Goal: Task Accomplishment & Management: Use online tool/utility

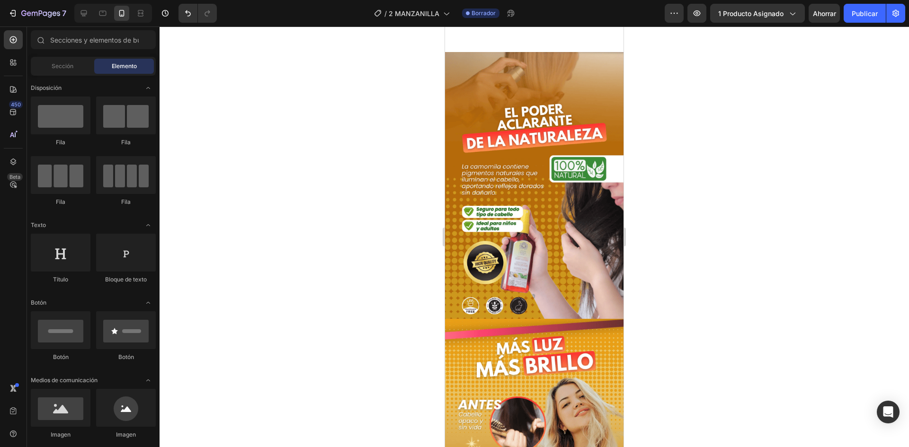
scroll to position [548, 0]
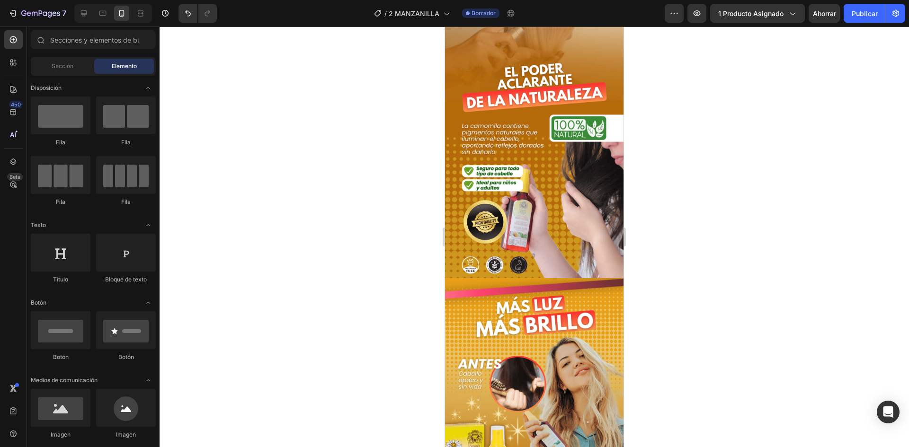
drag, startPoint x: 621, startPoint y: 162, endPoint x: 1071, endPoint y: 155, distance: 450.1
click at [575, 145] on img at bounding box center [534, 144] width 178 height 267
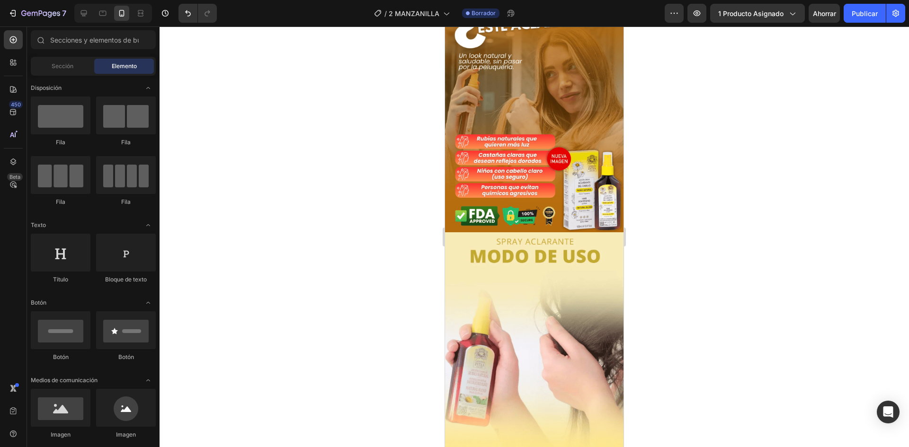
scroll to position [953, 0]
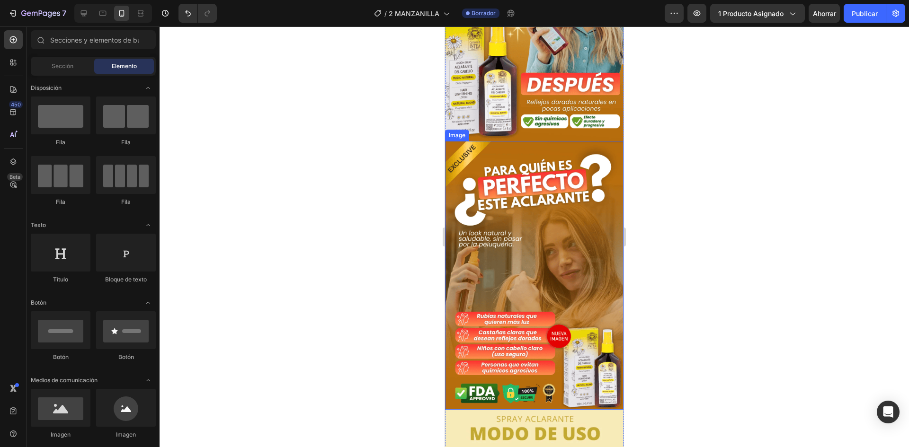
click at [552, 211] on img at bounding box center [534, 275] width 178 height 269
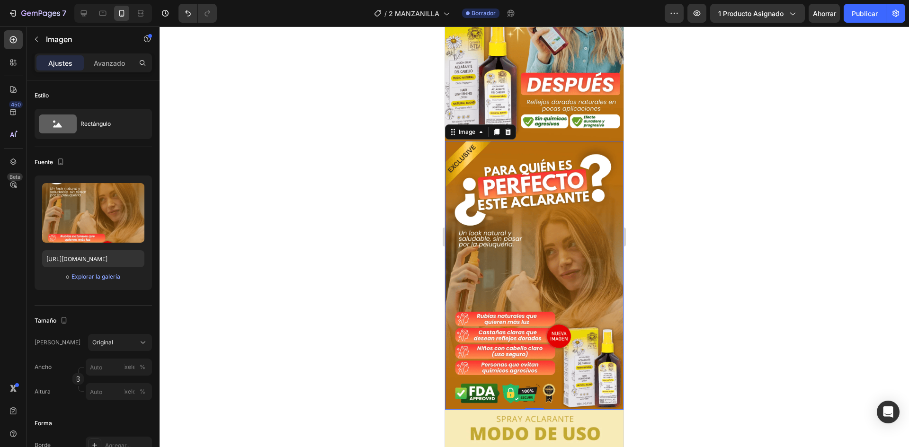
click at [508, 128] on icon at bounding box center [508, 131] width 6 height 7
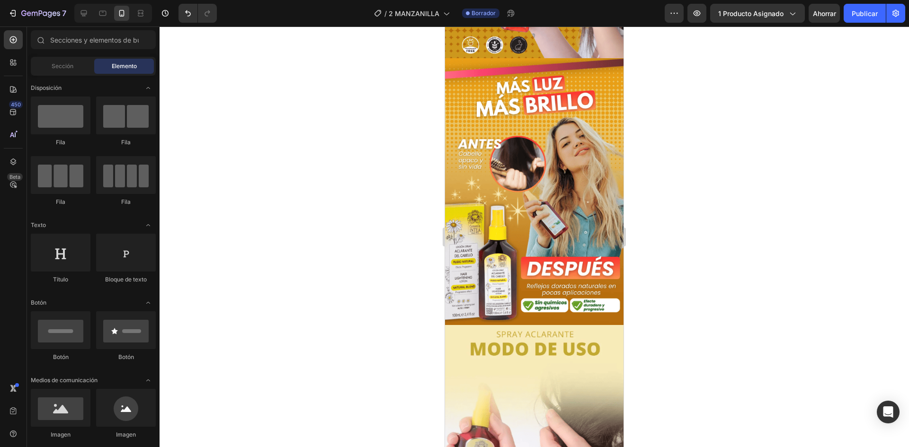
scroll to position [700, 0]
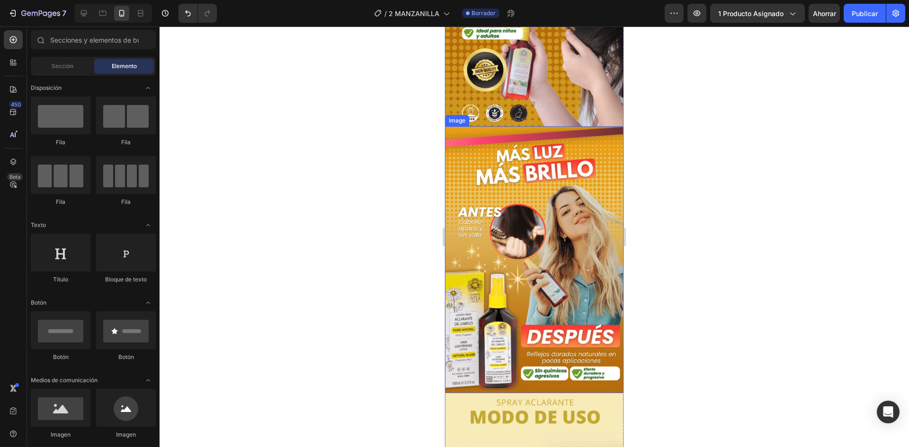
click at [536, 207] on img at bounding box center [534, 259] width 178 height 267
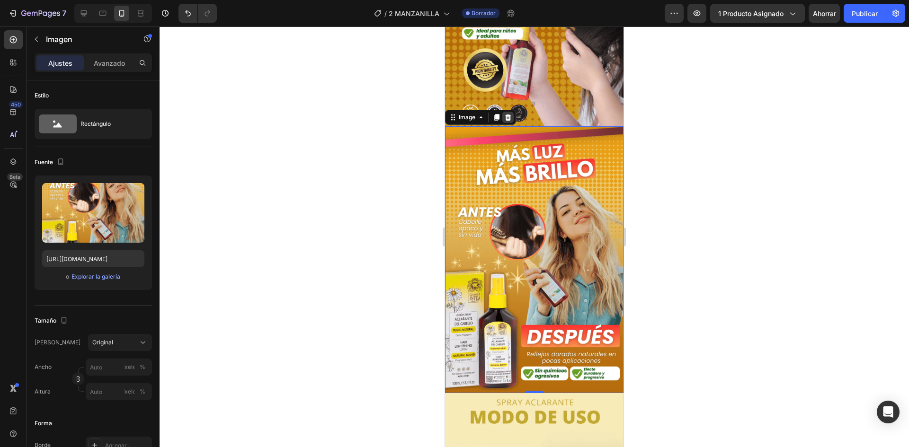
click at [506, 114] on icon at bounding box center [508, 117] width 6 height 7
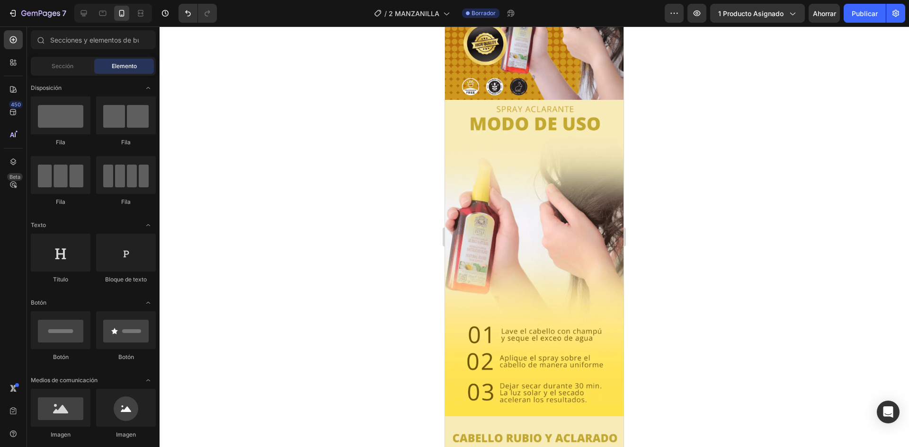
scroll to position [300, 0]
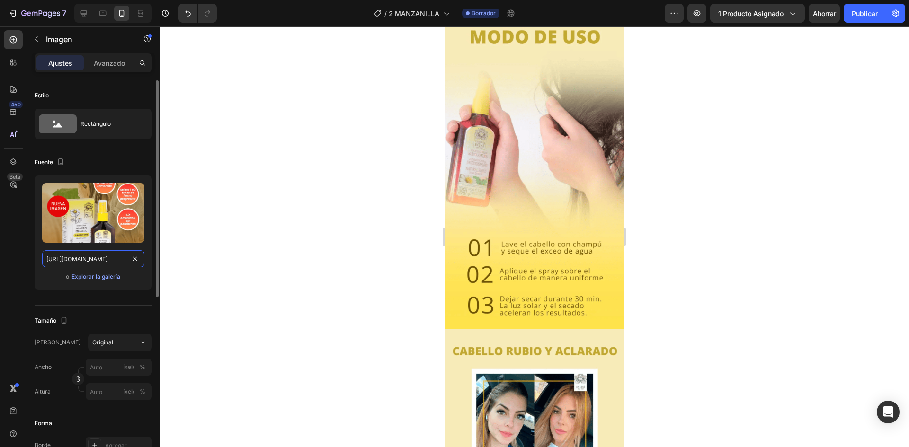
click at [69, 257] on input "https://i.ibb.co/FqjhqCcG/Captura-de-pantalla-2025-08-24-143959.png" at bounding box center [93, 258] width 102 height 17
paste input "SXBtGr2z/OUREA-2-1"
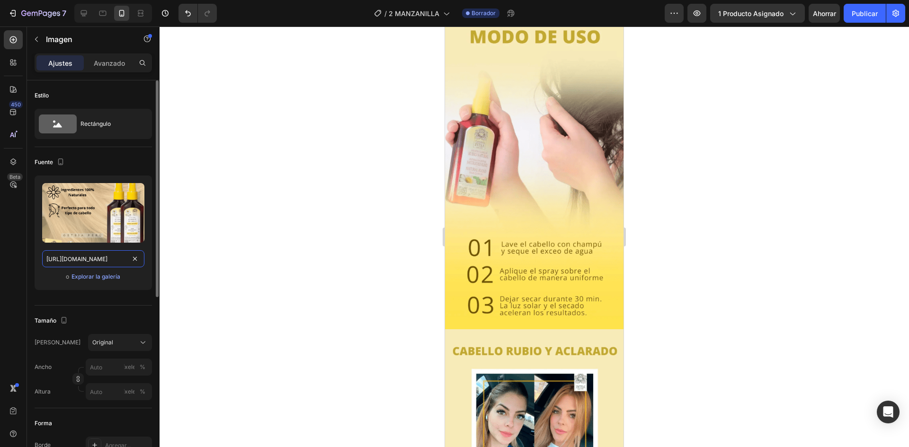
type input "https://i.ibb.co/SXBtGr2z/OUREA-2-1.png"
click at [143, 281] on div "o Explorar la galería" at bounding box center [93, 276] width 102 height 11
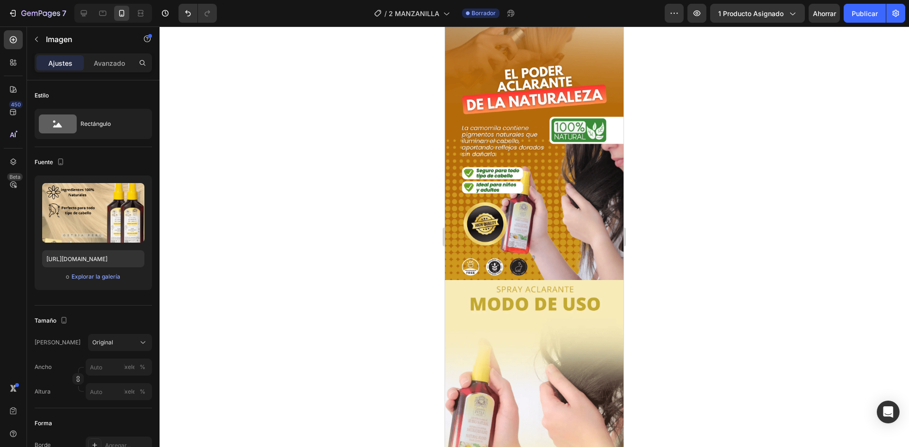
click at [791, 156] on div at bounding box center [533, 237] width 749 height 421
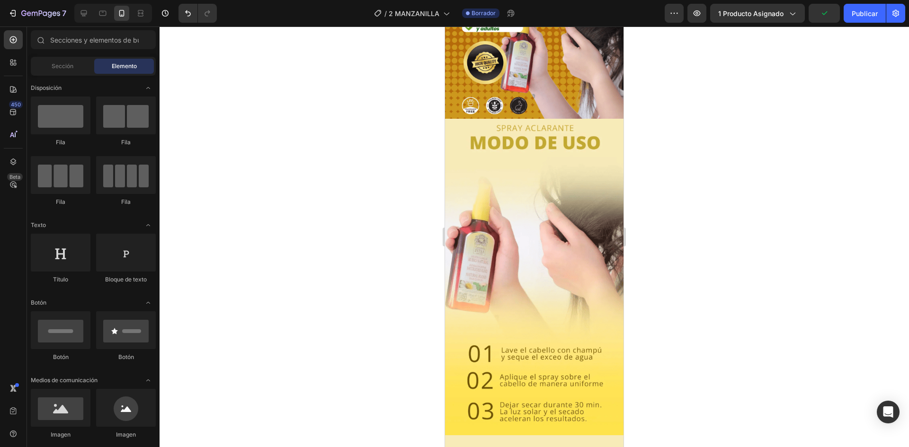
scroll to position [458, 0]
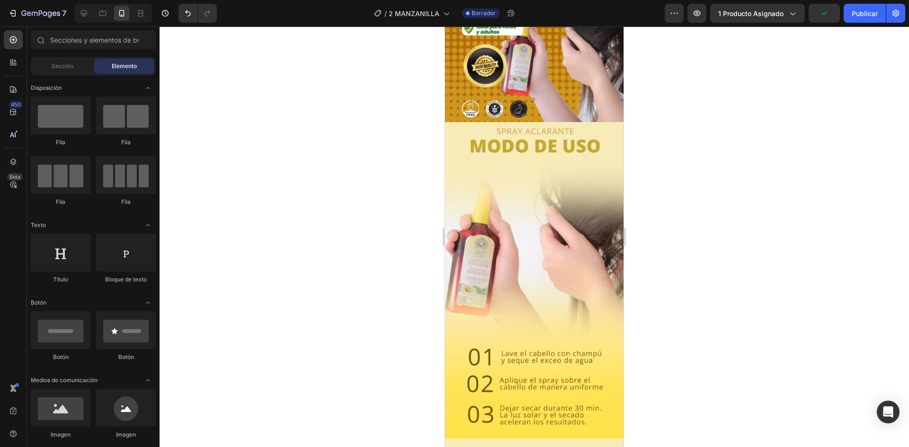
drag, startPoint x: 619, startPoint y: 113, endPoint x: 1069, endPoint y: 164, distance: 452.9
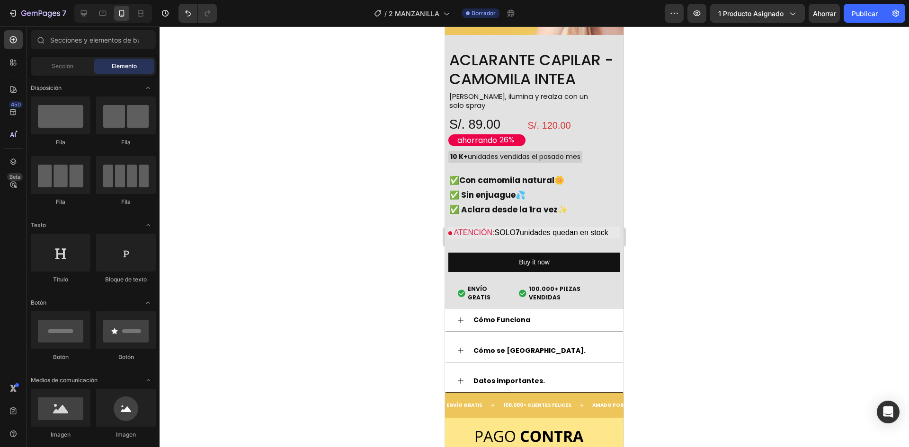
scroll to position [1945, 0]
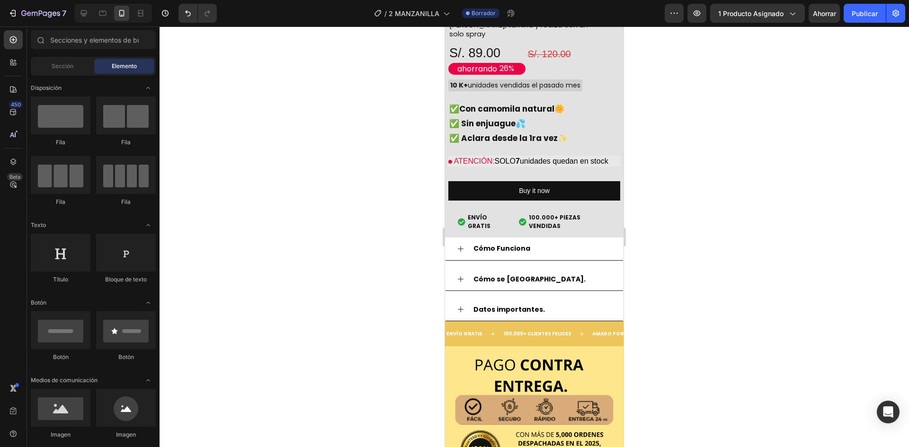
drag, startPoint x: 623, startPoint y: 128, endPoint x: 1073, endPoint y: 351, distance: 502.2
click at [591, 241] on div "Cómo Funciona" at bounding box center [542, 248] width 140 height 15
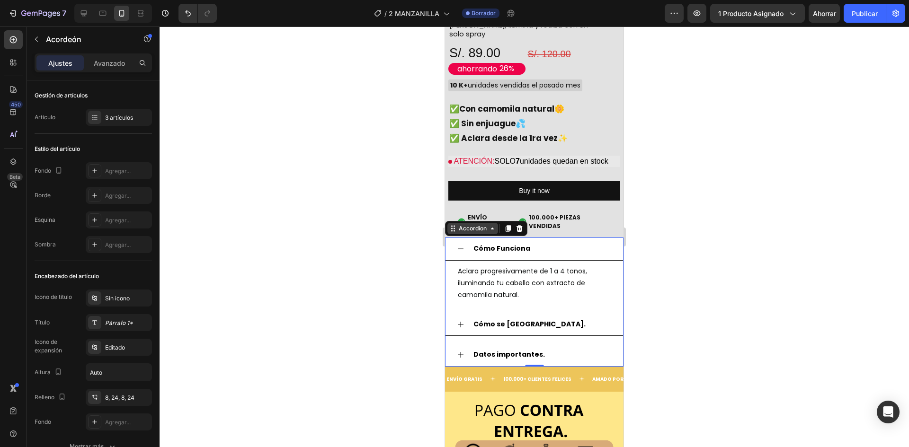
click at [450, 225] on icon at bounding box center [453, 229] width 8 height 8
click at [665, 209] on div at bounding box center [533, 237] width 749 height 421
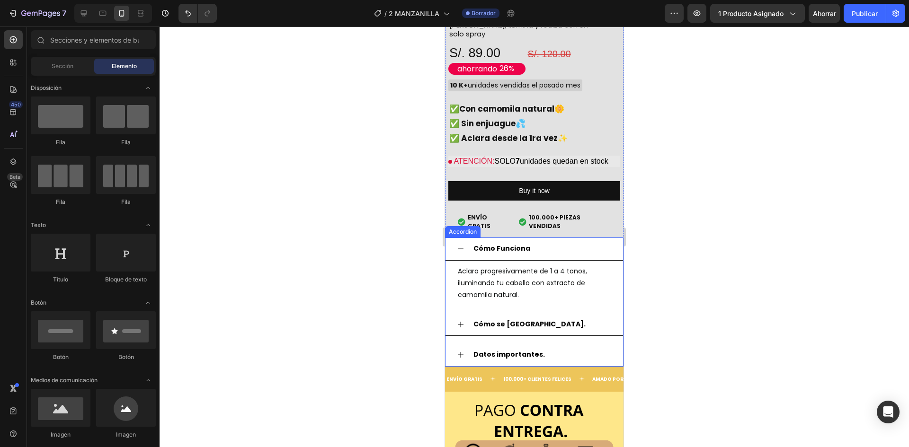
click at [580, 238] on div "Cómo Funciona" at bounding box center [533, 249] width 177 height 23
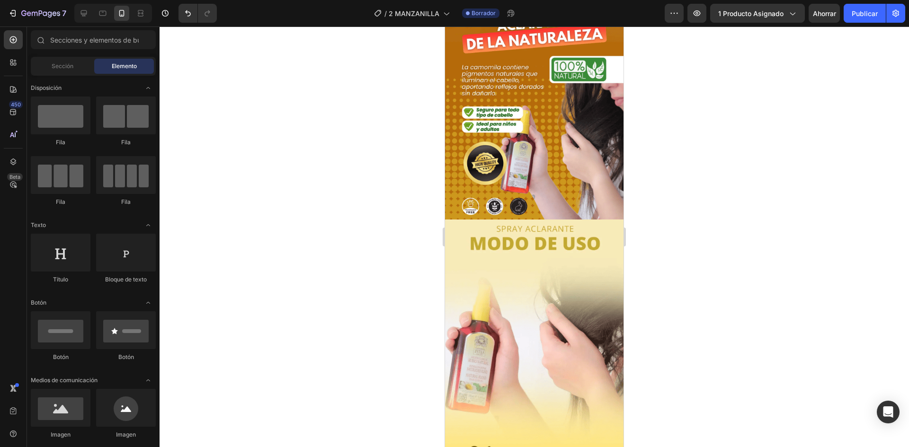
scroll to position [520, 0]
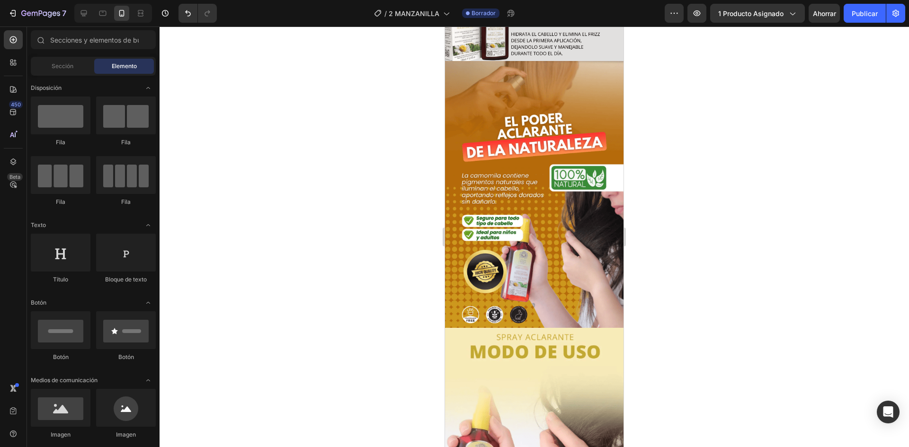
drag, startPoint x: 621, startPoint y: 341, endPoint x: 1074, endPoint y: 150, distance: 491.4
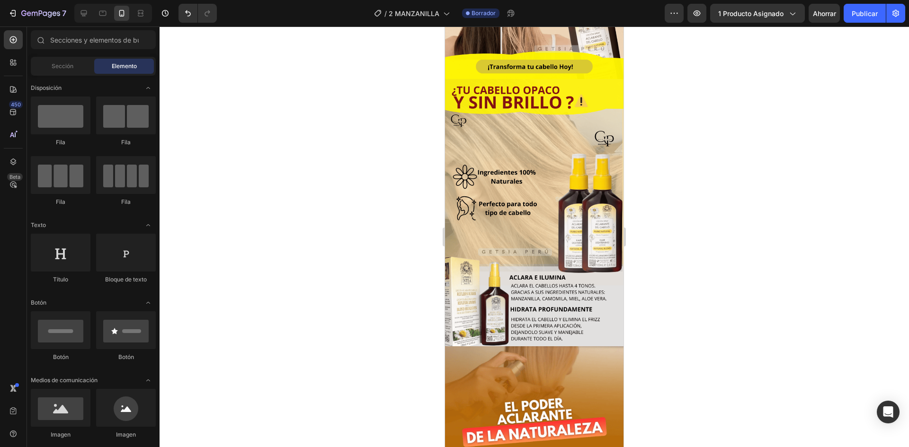
scroll to position [238, 0]
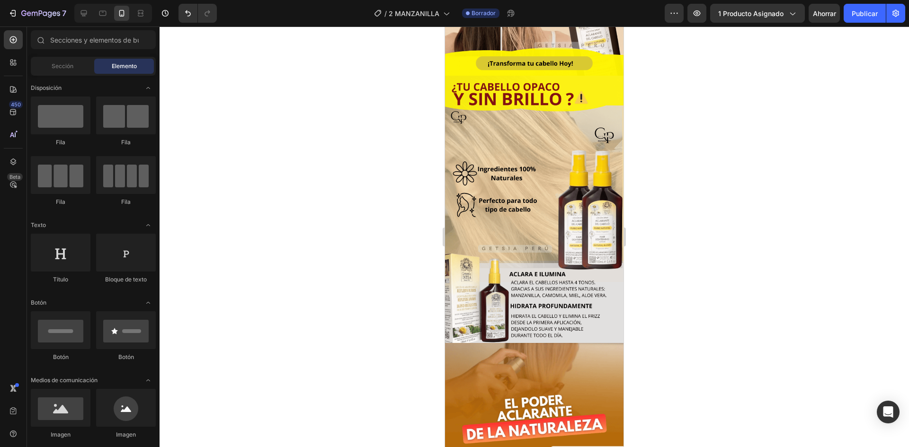
drag, startPoint x: 618, startPoint y: 139, endPoint x: 1069, endPoint y: 99, distance: 452.8
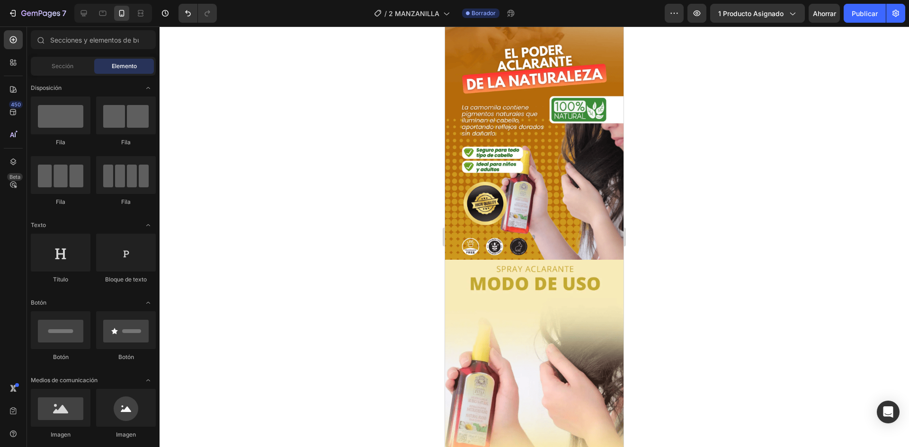
scroll to position [564, 0]
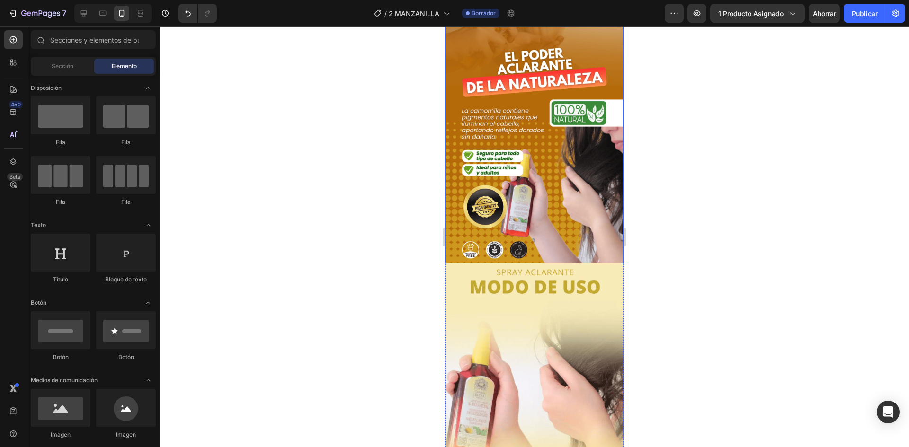
click at [551, 120] on img at bounding box center [534, 129] width 178 height 267
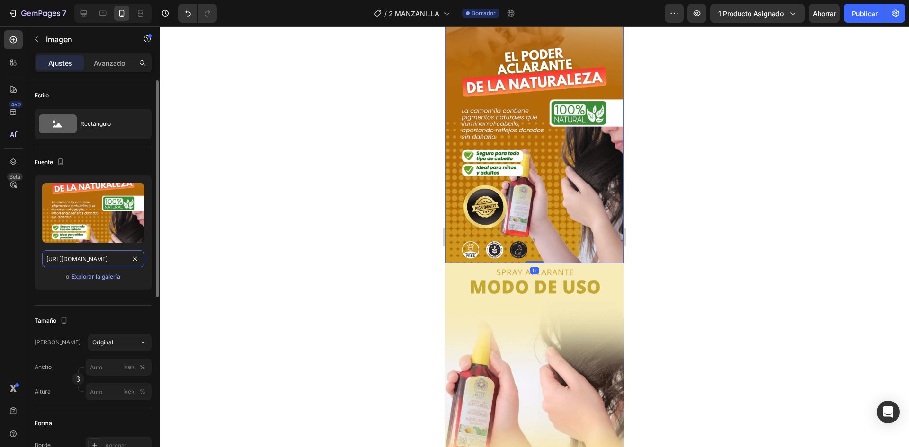
click at [93, 257] on input "https://i.ibb.co/x8PRcGPt/Captura-de-pantalla-2025-08-24-144126.png" at bounding box center [93, 258] width 102 height 17
paste input "vCN3NjG0/Captura-de-pantalla-2025-08-27-024203"
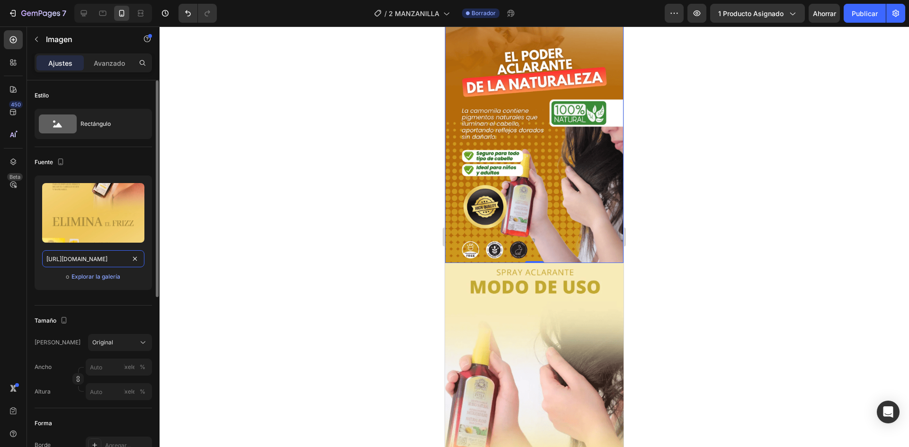
type input "https://i.ibb.co/vCN3NjG0/Captura-de-pantalla-2025-08-27-024203.png"
click at [138, 273] on div "o Explorar la galería" at bounding box center [93, 276] width 102 height 11
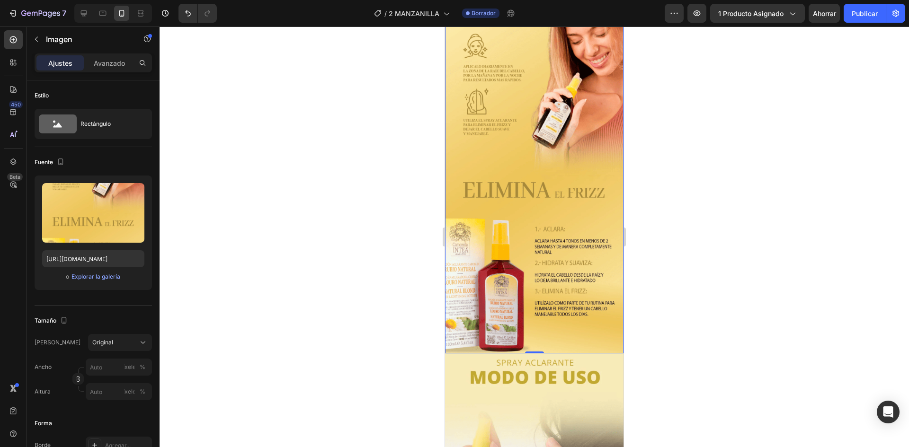
click at [684, 168] on div at bounding box center [533, 237] width 749 height 421
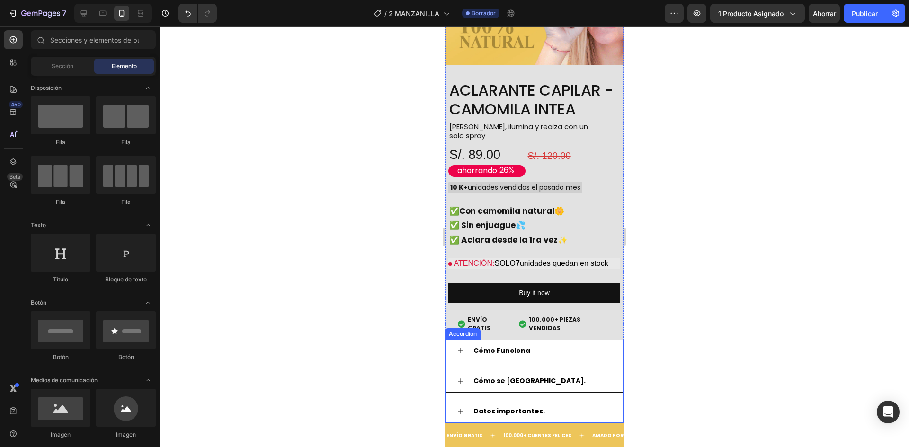
scroll to position [1901, 0]
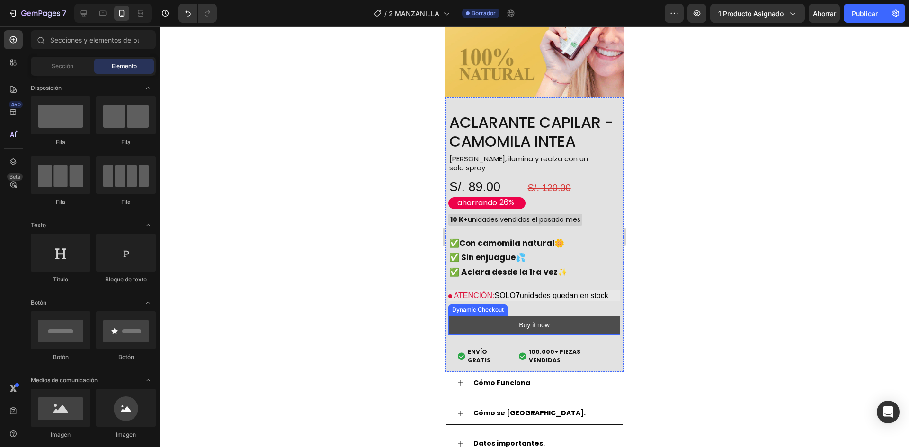
click at [566, 316] on button "Buy it now" at bounding box center [534, 325] width 172 height 19
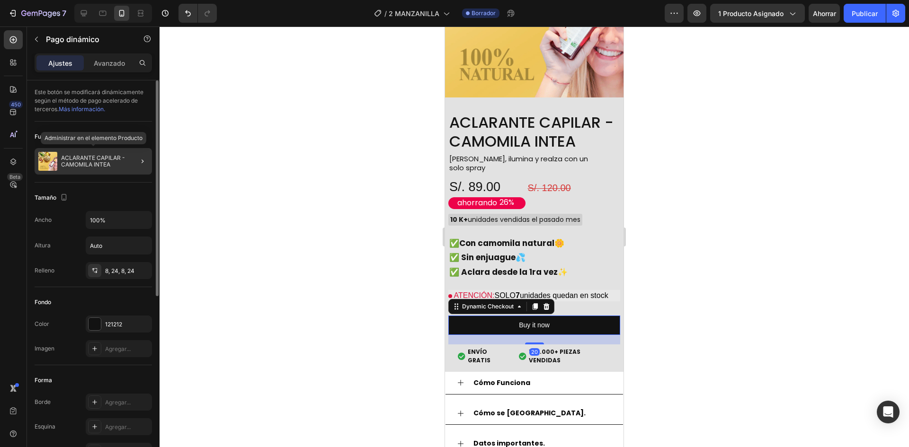
click at [109, 164] on font "ACLARANTE CAPILAR - CAMOMILA INTEA" at bounding box center [93, 161] width 65 height 14
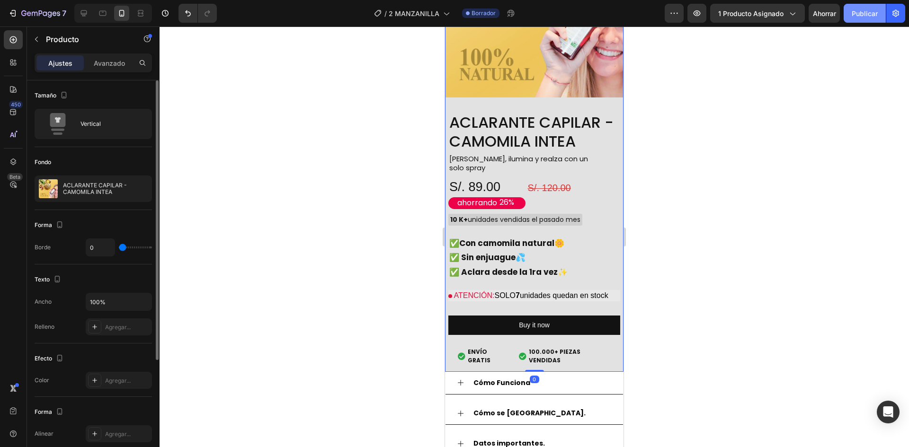
click at [850, 13] on button "Publicar" at bounding box center [864, 13] width 42 height 19
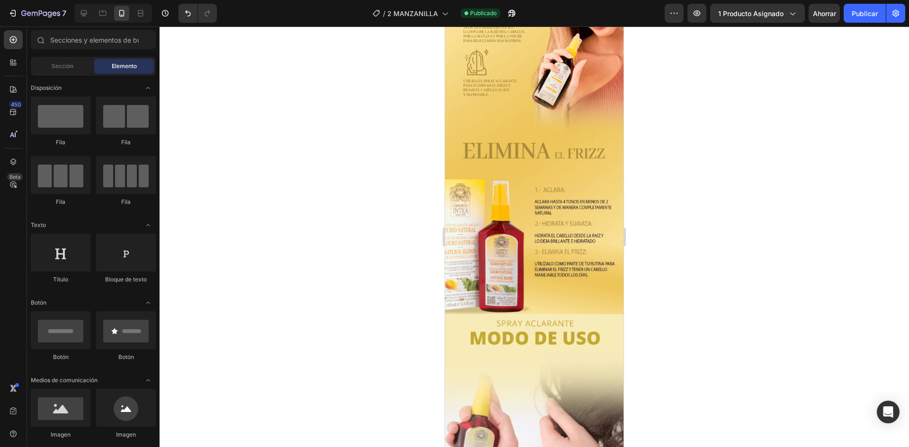
scroll to position [574, 0]
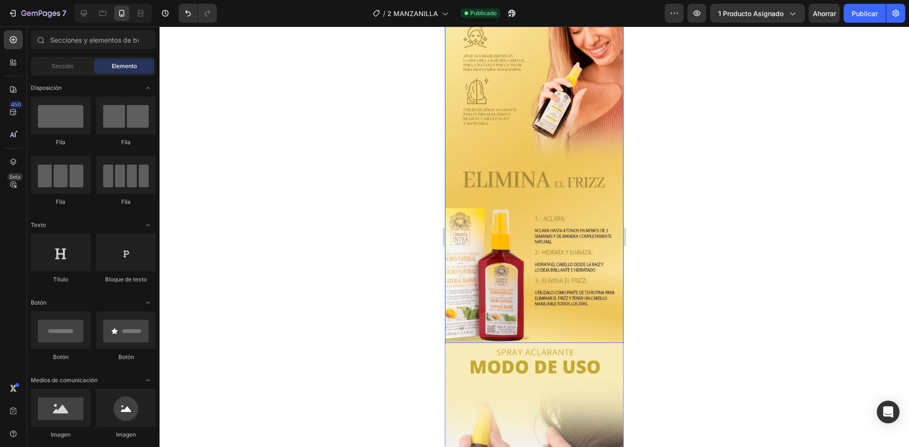
click at [590, 129] on img at bounding box center [534, 164] width 178 height 357
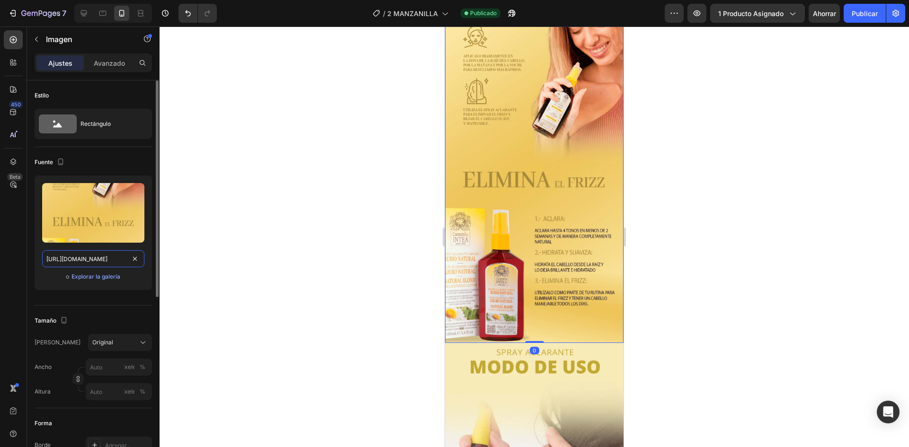
click at [116, 256] on input "https://i.ibb.co/vCN3NjG0/Captura-de-pantalla-2025-08-27-024203.png" at bounding box center [93, 258] width 102 height 17
paste input "4g9HzjJV/OUREA-3-1-1"
type input "https://i.ibb.co/4g9HzjJV/OUREA-3-1-1.png"
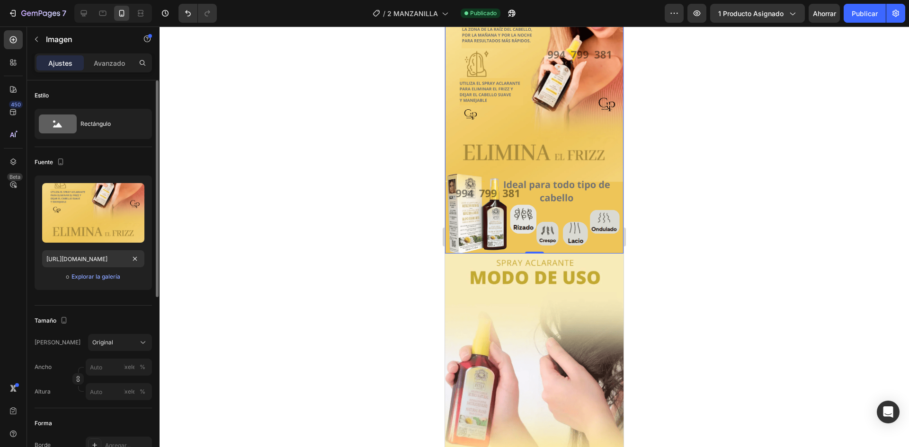
click at [135, 272] on div "o Explorar la galería" at bounding box center [93, 276] width 102 height 11
click at [659, 150] on div at bounding box center [533, 237] width 749 height 421
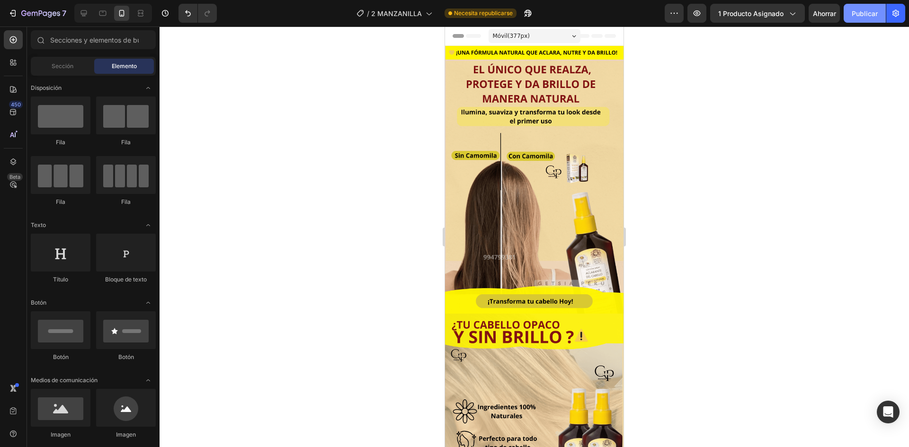
click at [864, 19] on button "Publicar" at bounding box center [864, 13] width 42 height 19
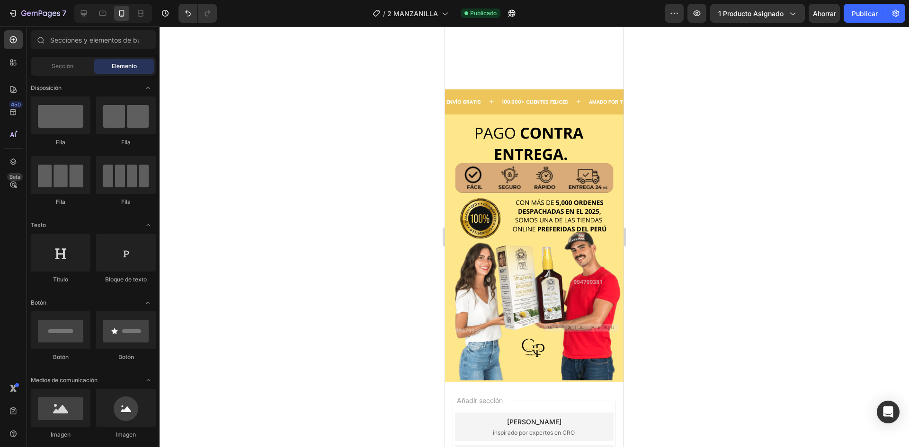
scroll to position [2229, 0]
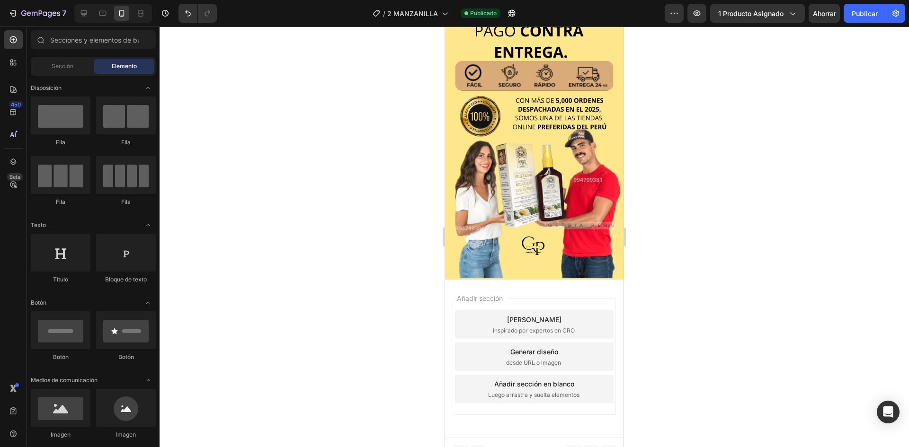
click at [574, 283] on div "Añadir sección Elija plantillas inspirado por expertos en CRO Generar diseño de…" at bounding box center [534, 359] width 178 height 158
click at [574, 299] on div "Añadir sección Elija plantillas inspirado por expertos en CRO Generar diseño de…" at bounding box center [533, 357] width 163 height 116
click at [581, 299] on div "Añadir sección Elija plantillas inspirado por expertos en CRO Generar diseño de…" at bounding box center [533, 357] width 163 height 116
click at [472, 280] on div "Añadir sección Elija plantillas inspirado por expertos en CRO Generar diseño de…" at bounding box center [534, 359] width 178 height 158
click at [577, 402] on div "Añadir sección Elija plantillas inspirado por expertos en CRO Generar diseño de…" at bounding box center [533, 357] width 163 height 116
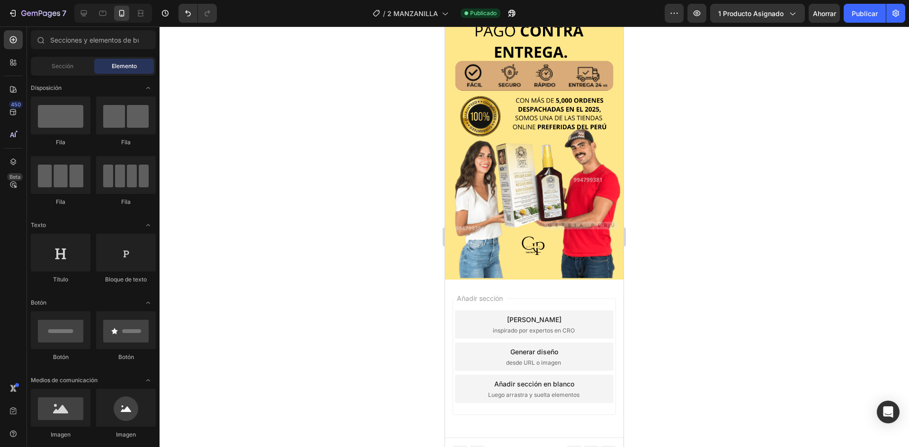
drag, startPoint x: 575, startPoint y: 399, endPoint x: 551, endPoint y: 391, distance: 25.0
click at [551, 391] on div "Añadir sección Elija plantillas inspirado por expertos en CRO Generar diseño de…" at bounding box center [533, 357] width 163 height 116
click at [562, 379] on div "Añadir sección en blanco Luego arrastra y suelta elementos" at bounding box center [534, 389] width 159 height 28
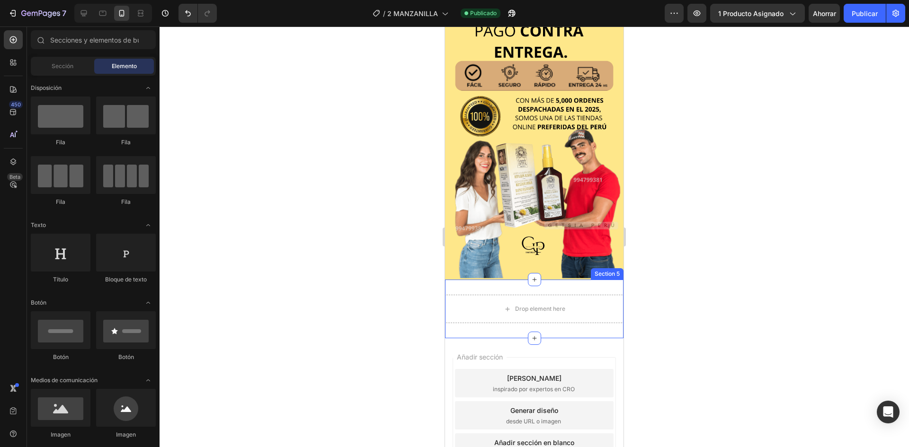
click at [586, 280] on div "Drop element here Section 5" at bounding box center [534, 309] width 178 height 59
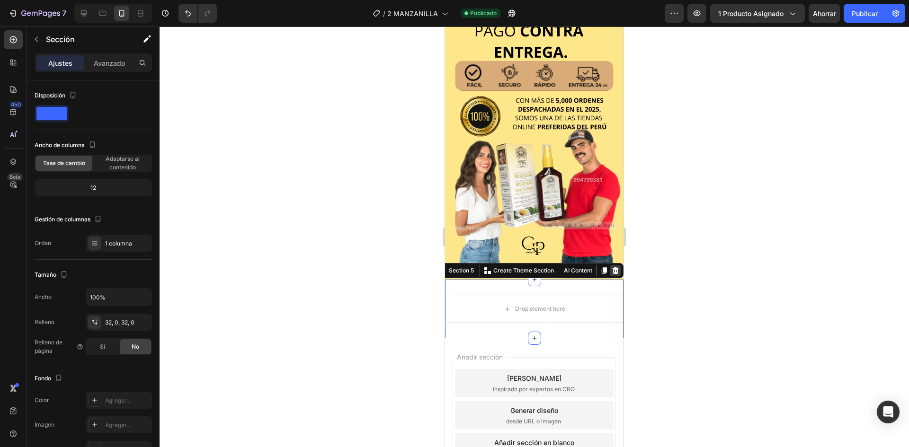
click at [610, 265] on div at bounding box center [615, 270] width 11 height 11
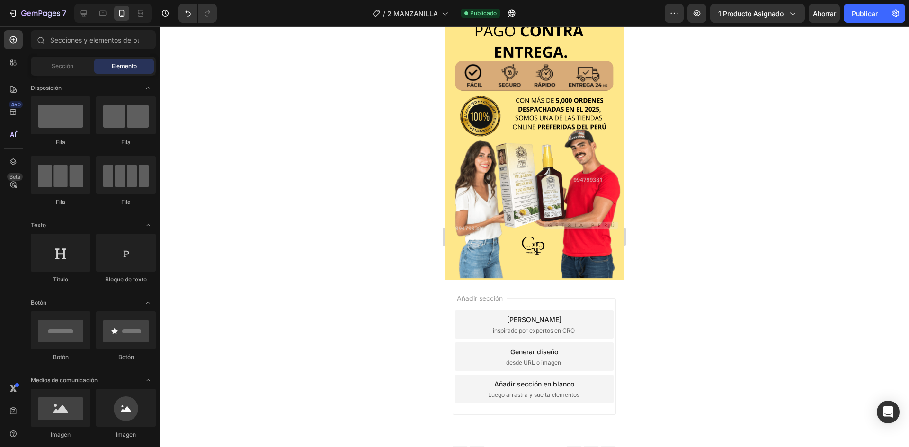
click at [565, 310] on div "Elija plantillas inspirado por expertos en CRO" at bounding box center [534, 324] width 159 height 28
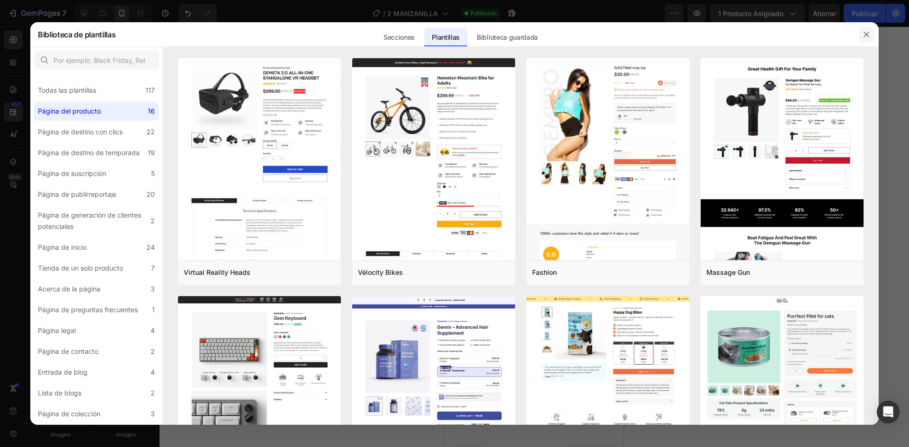
click at [865, 39] on button "button" at bounding box center [865, 34] width 15 height 15
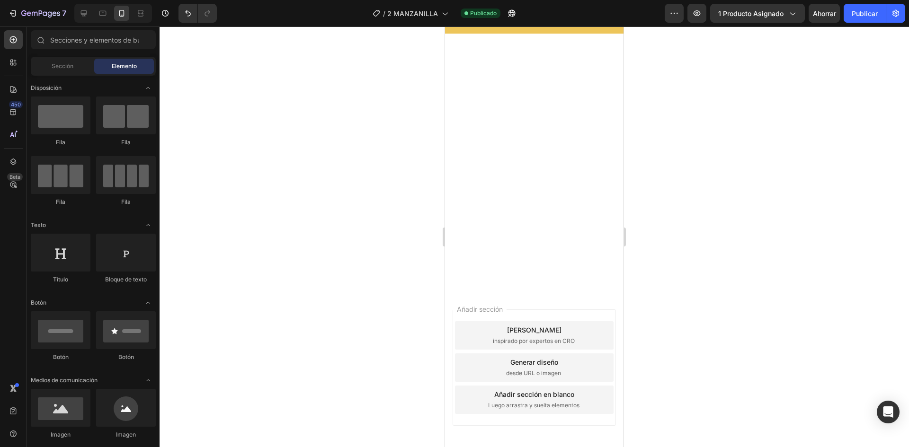
scroll to position [0, 0]
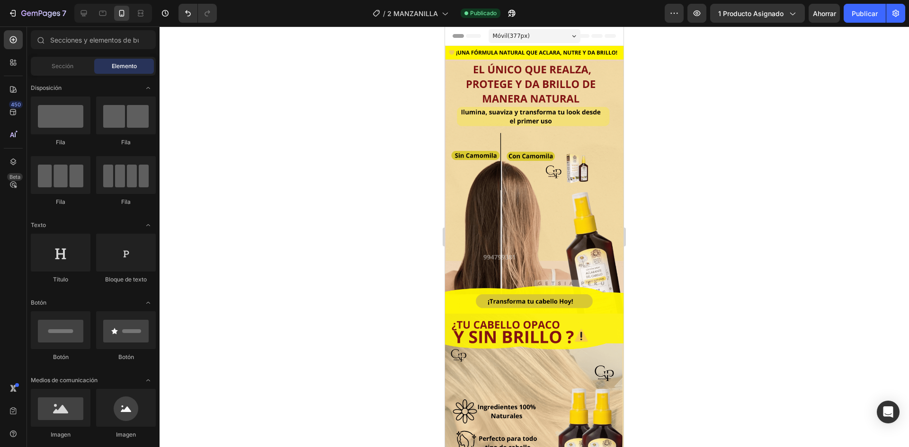
click at [668, 88] on div at bounding box center [533, 237] width 749 height 421
drag, startPoint x: 619, startPoint y: 63, endPoint x: 1073, endPoint y: 87, distance: 454.9
click at [754, 6] on button "1 producto asignado" at bounding box center [757, 13] width 95 height 19
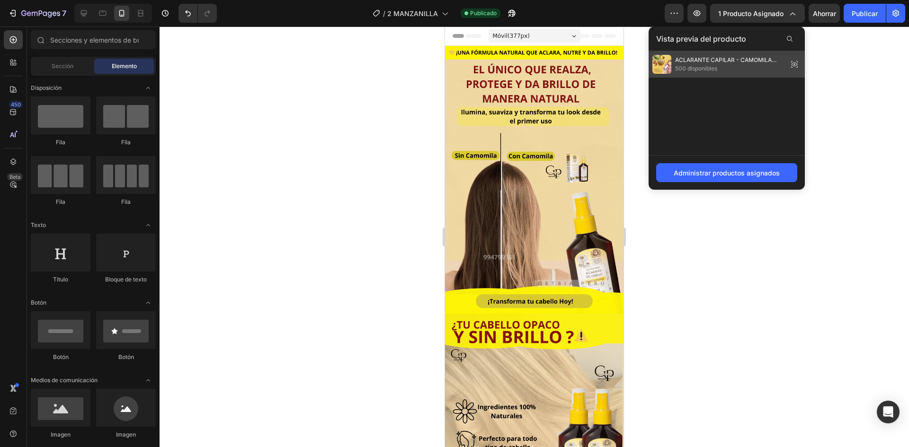
click at [748, 57] on font "ACLARANTE CAPILAR - CAMOMILA INTEA" at bounding box center [725, 64] width 101 height 16
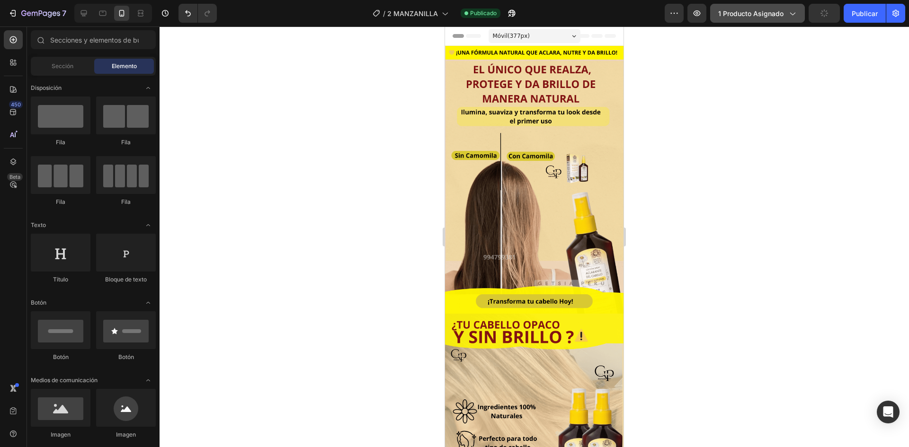
click at [751, 16] on font "1 producto asignado" at bounding box center [750, 13] width 65 height 8
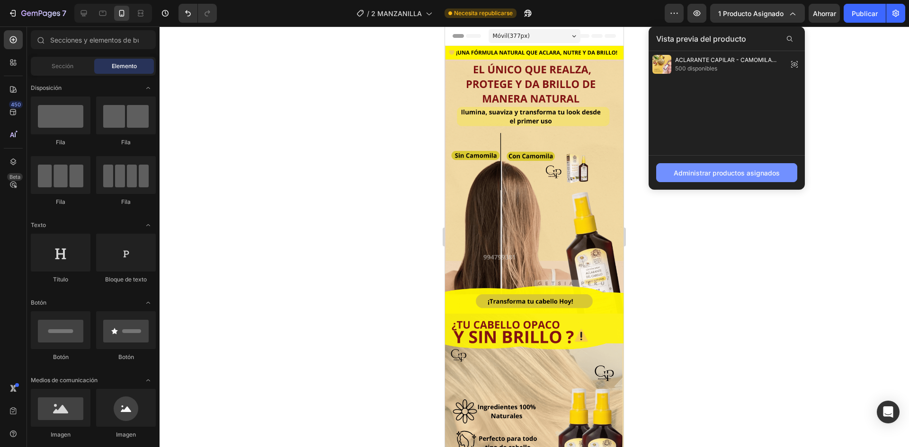
click at [709, 169] on font "Administrar productos asignados" at bounding box center [726, 173] width 106 height 8
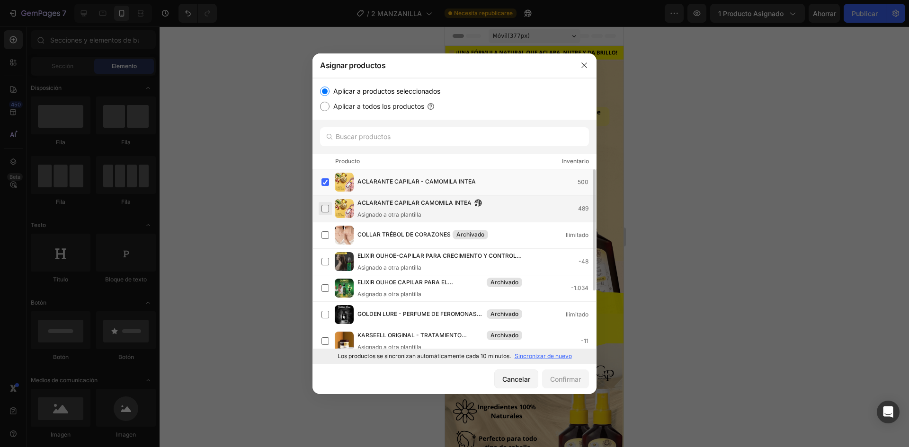
click at [327, 212] on label at bounding box center [325, 209] width 8 height 8
click at [327, 186] on label at bounding box center [325, 182] width 8 height 8
click at [560, 376] on font "Confirmar" at bounding box center [565, 379] width 31 height 8
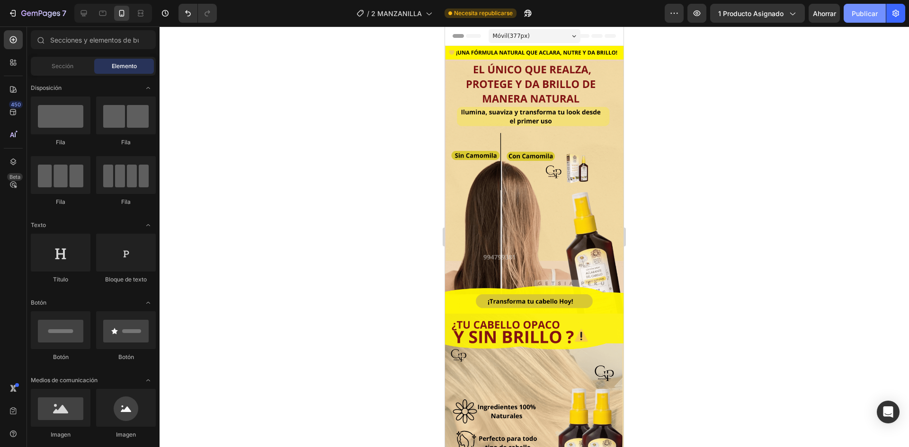
click at [870, 20] on button "Publicar" at bounding box center [864, 13] width 42 height 19
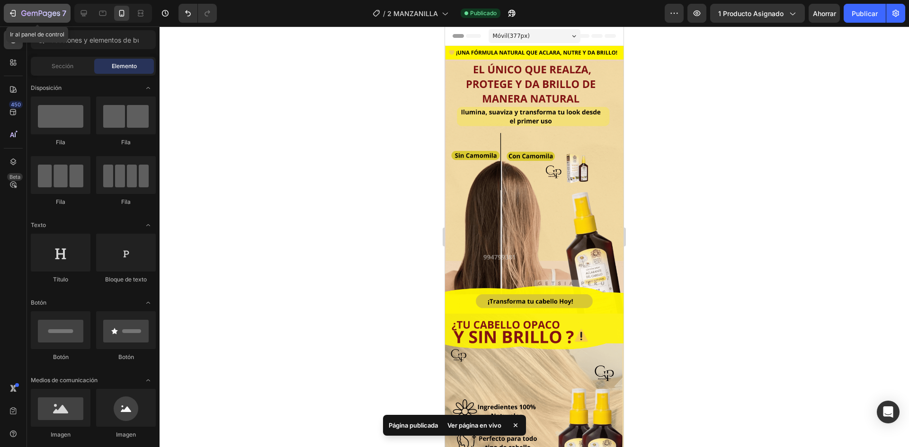
click at [40, 9] on div "7" at bounding box center [43, 13] width 45 height 11
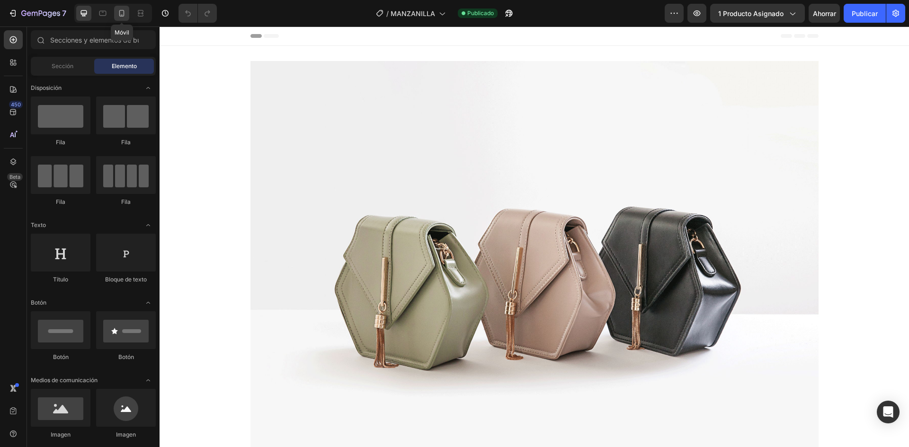
click at [121, 18] on div at bounding box center [121, 13] width 15 height 15
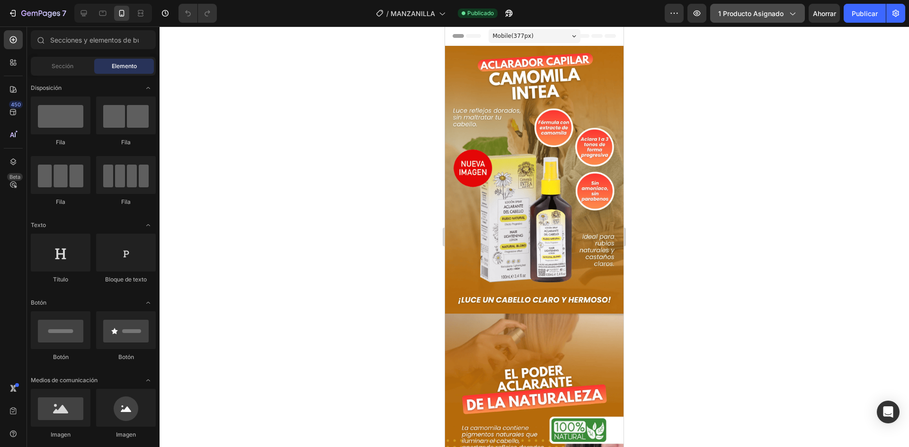
click at [719, 21] on button "1 producto asignado" at bounding box center [757, 13] width 95 height 19
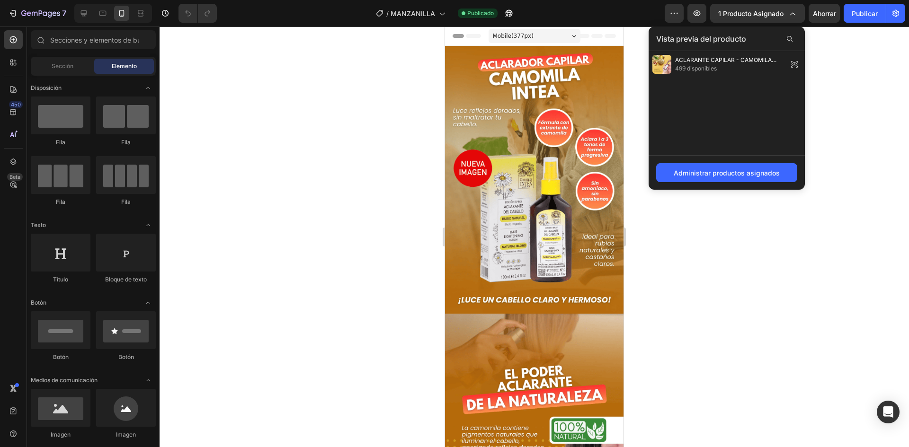
click at [823, 66] on div at bounding box center [533, 237] width 749 height 421
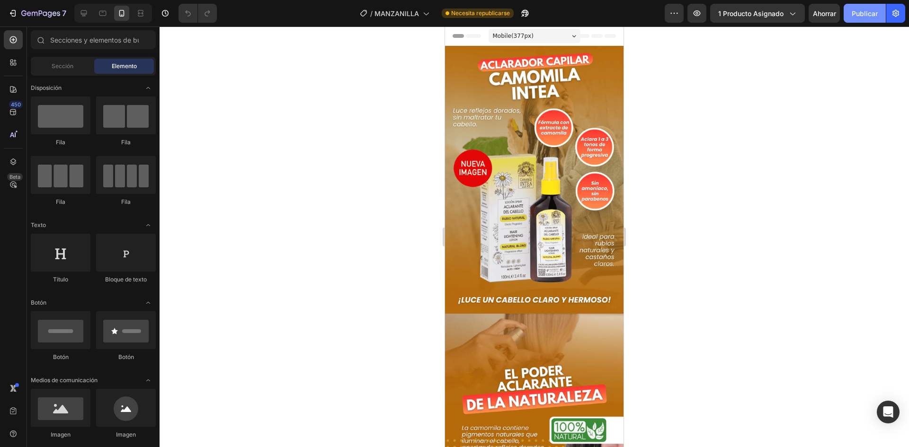
click at [866, 18] on font "Publicar" at bounding box center [864, 14] width 26 height 10
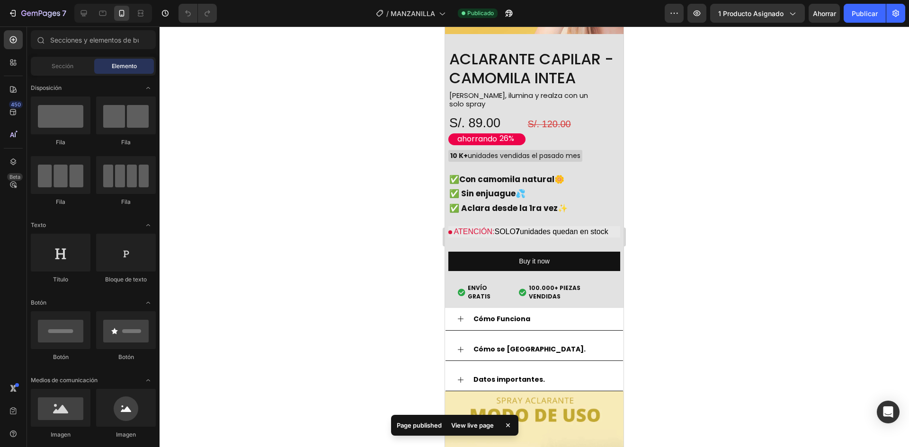
scroll to position [945, 0]
